Goal: Find specific page/section: Find specific page/section

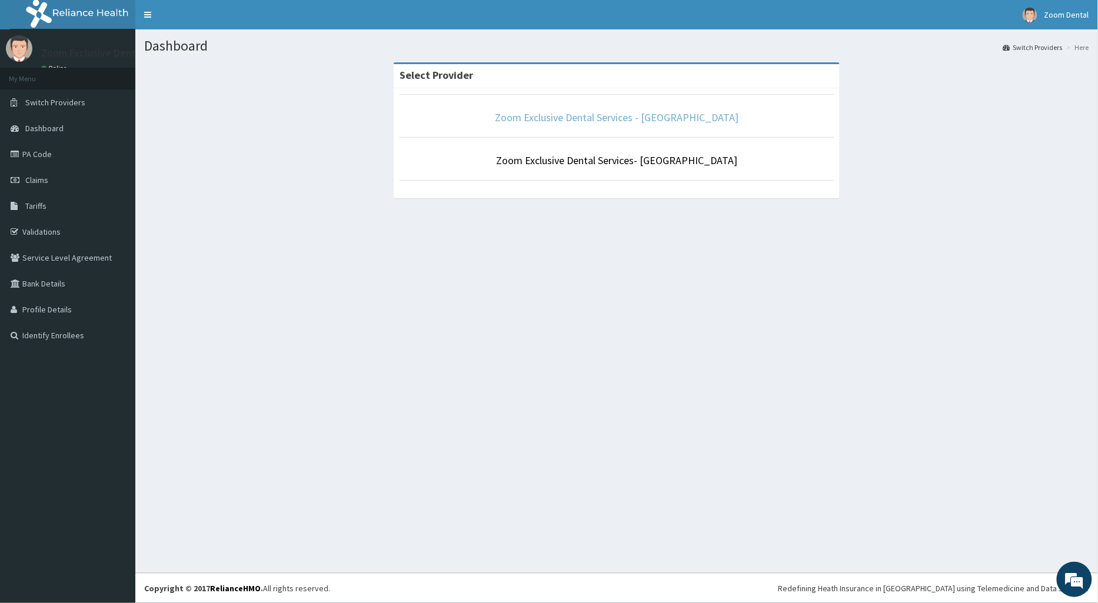
click at [614, 119] on link "Zoom Exclusive Dental Services - [GEOGRAPHIC_DATA]" at bounding box center [617, 118] width 244 height 14
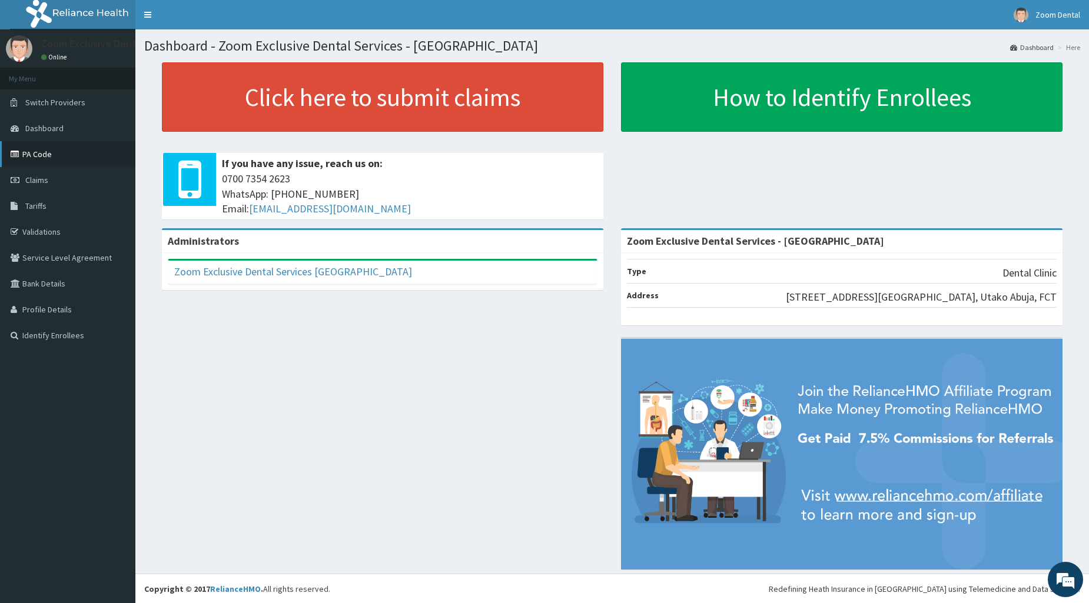
click at [37, 149] on link "PA Code" at bounding box center [67, 154] width 135 height 26
